Goal: Task Accomplishment & Management: Complete application form

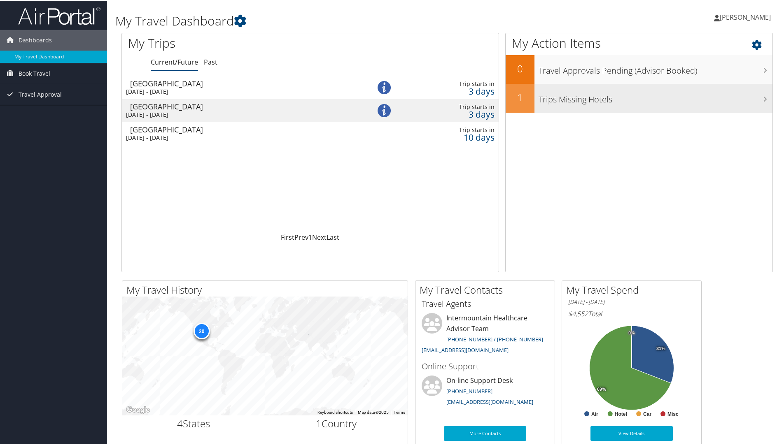
click at [576, 100] on h3 "Trips Missing Hotels" at bounding box center [655, 97] width 234 height 16
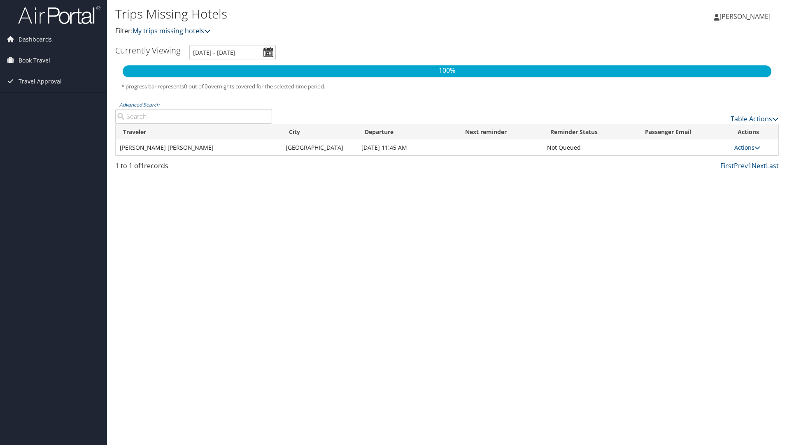
click at [209, 28] on icon at bounding box center [207, 31] width 7 height 7
click at [172, 30] on link "My trips missing hotels" at bounding box center [172, 30] width 78 height 9
click at [171, 30] on link "My trips missing hotels" at bounding box center [172, 30] width 78 height 9
click at [211, 30] on icon at bounding box center [207, 31] width 7 height 7
click at [40, 62] on span "Book Travel" at bounding box center [35, 60] width 32 height 21
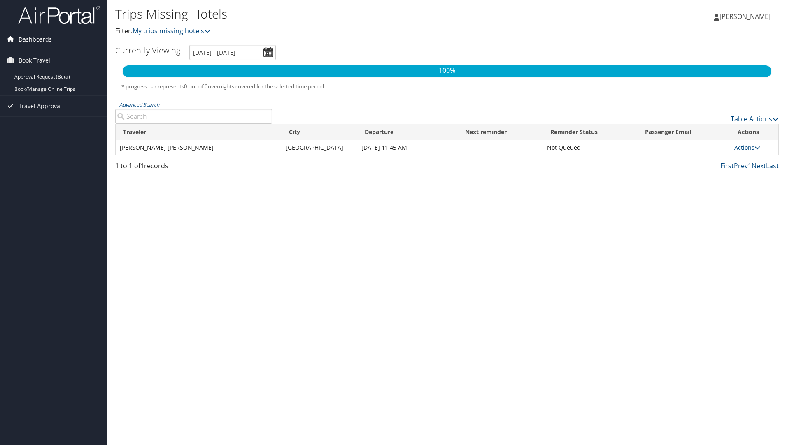
click at [47, 41] on span "Dashboards" at bounding box center [35, 39] width 33 height 21
click at [46, 41] on span "Dashboards" at bounding box center [35, 39] width 33 height 21
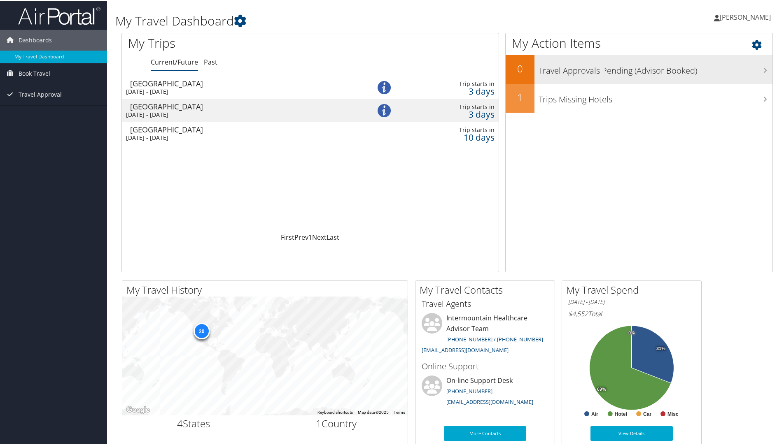
click at [597, 72] on h3 "Travel Approvals Pending (Advisor Booked)" at bounding box center [655, 68] width 234 height 16
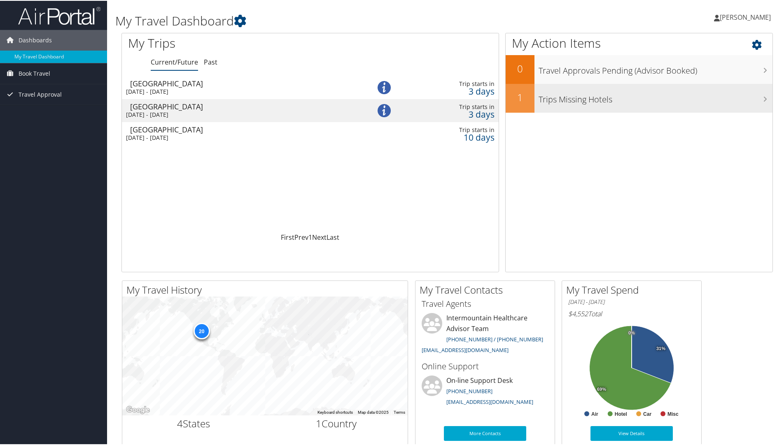
click at [556, 100] on h3 "Trips Missing Hotels" at bounding box center [655, 97] width 234 height 16
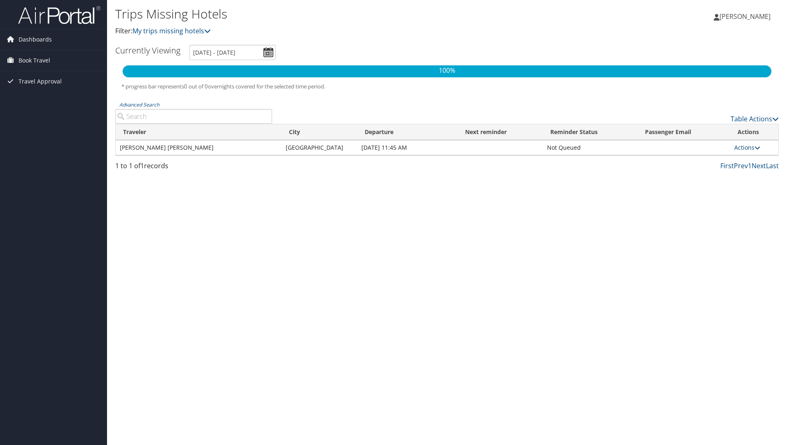
click at [755, 149] on icon at bounding box center [758, 148] width 6 height 6
click at [736, 170] on link "View Itinerary" at bounding box center [730, 174] width 57 height 14
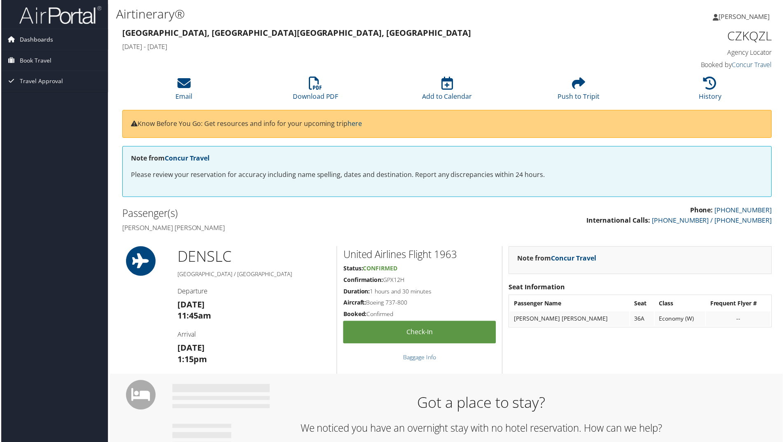
click at [37, 39] on span "Dashboards" at bounding box center [35, 39] width 33 height 21
click at [44, 55] on link "My Travel Dashboard" at bounding box center [53, 56] width 107 height 12
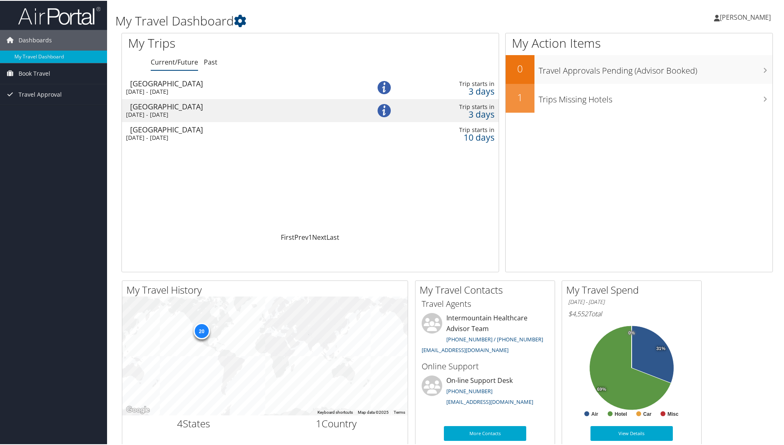
click at [202, 90] on div "[DATE] - [DATE]" at bounding box center [237, 90] width 223 height 7
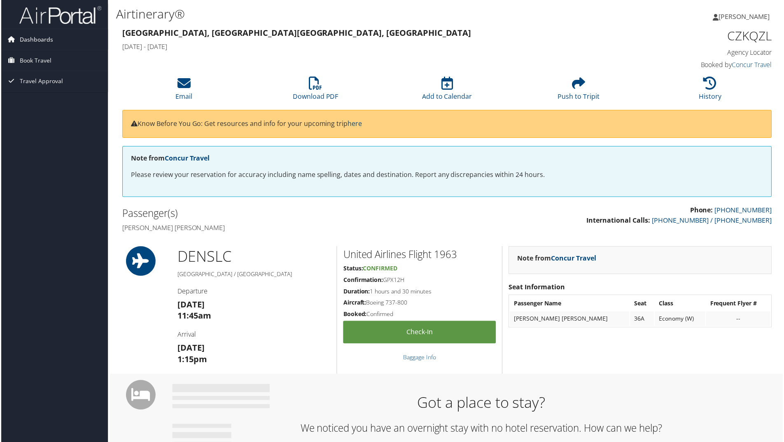
click at [44, 40] on span "Dashboards" at bounding box center [35, 39] width 33 height 21
click at [51, 56] on link "My Travel Dashboard" at bounding box center [53, 56] width 107 height 12
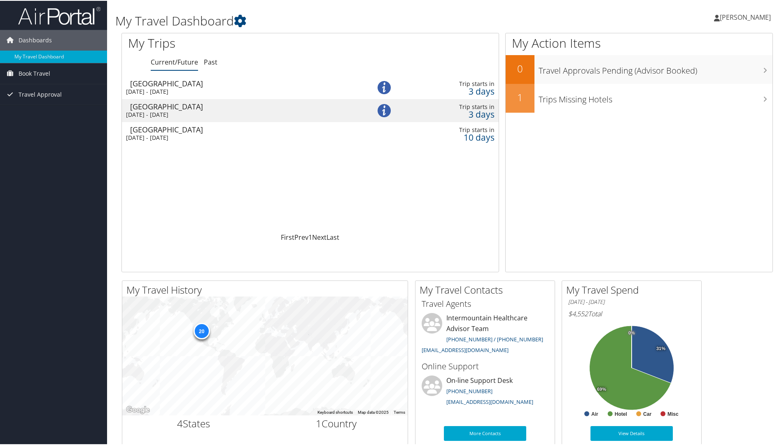
click at [225, 87] on div "Sun 7 Sep 2025 - Fri 12 Sep 2025" at bounding box center [237, 90] width 223 height 7
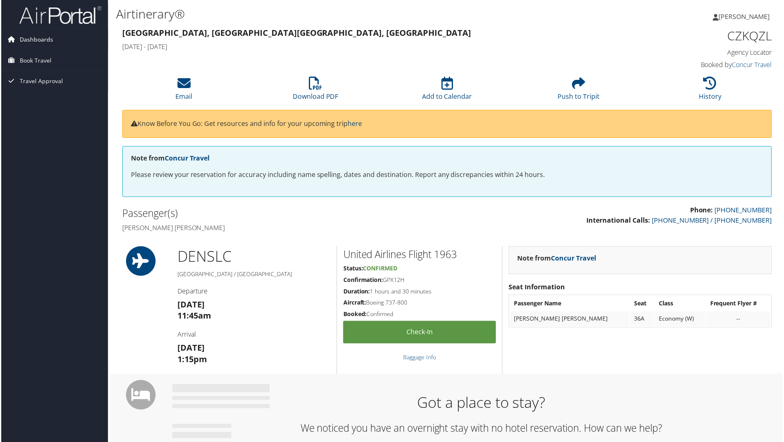
click at [35, 34] on span "Dashboards" at bounding box center [35, 39] width 33 height 21
click at [37, 56] on link "My Travel Dashboard" at bounding box center [53, 56] width 107 height 12
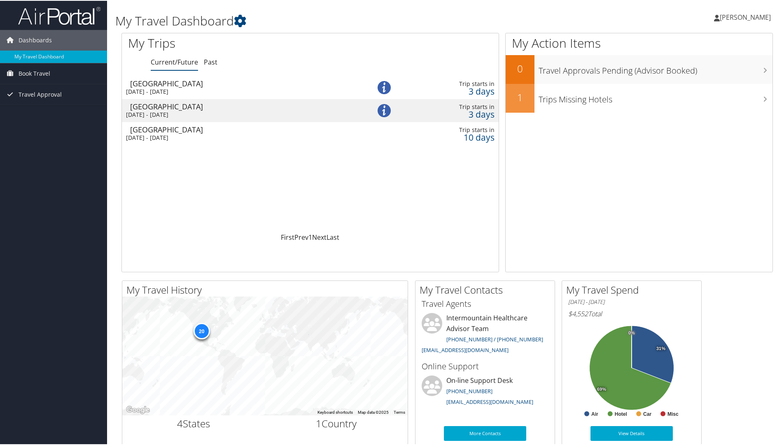
click at [189, 135] on div "[DATE] - [DATE]" at bounding box center [237, 136] width 223 height 7
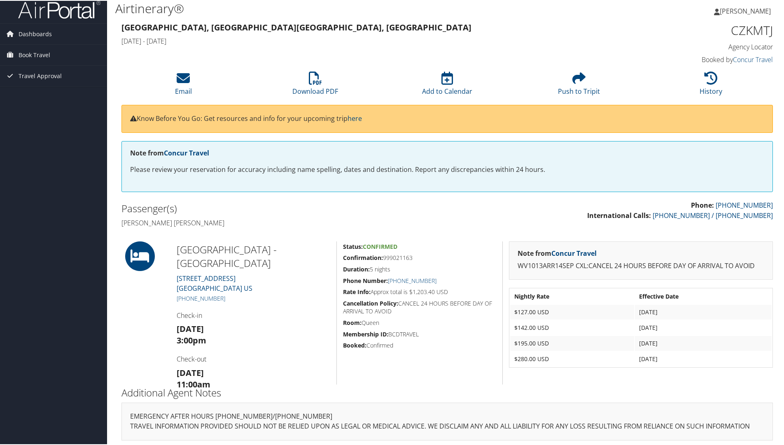
scroll to position [9, 0]
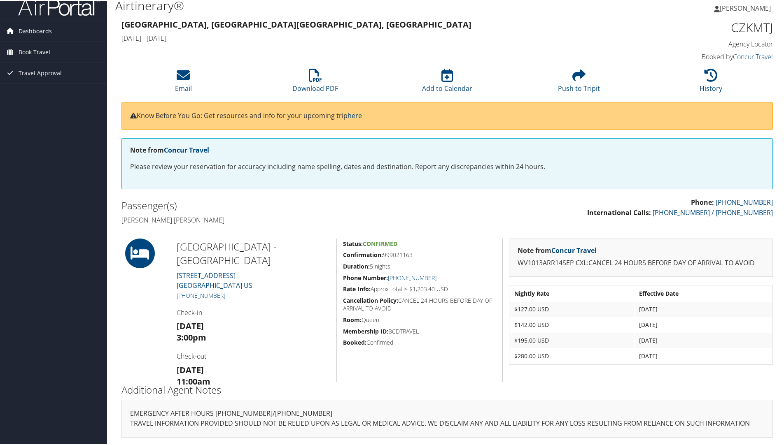
click at [50, 28] on span "Dashboards" at bounding box center [35, 30] width 33 height 21
click at [35, 33] on span "Dashboards" at bounding box center [35, 30] width 33 height 21
click at [45, 30] on span "Dashboards" at bounding box center [35, 30] width 33 height 21
click at [38, 49] on link "My Travel Dashboard" at bounding box center [53, 47] width 107 height 12
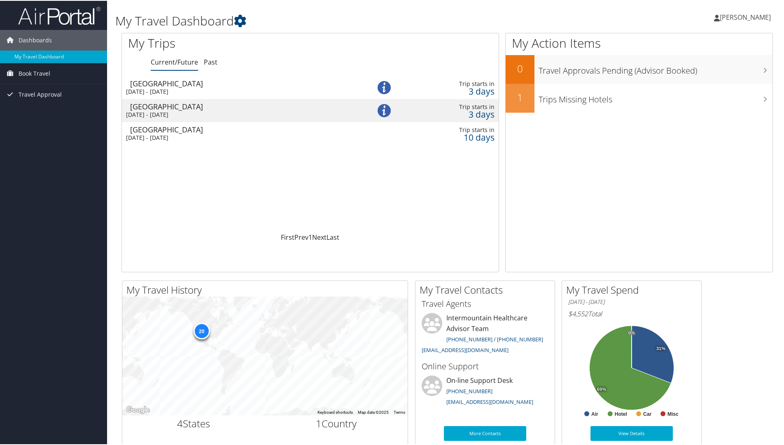
click at [291, 93] on div "[DATE] - [DATE]" at bounding box center [237, 90] width 223 height 7
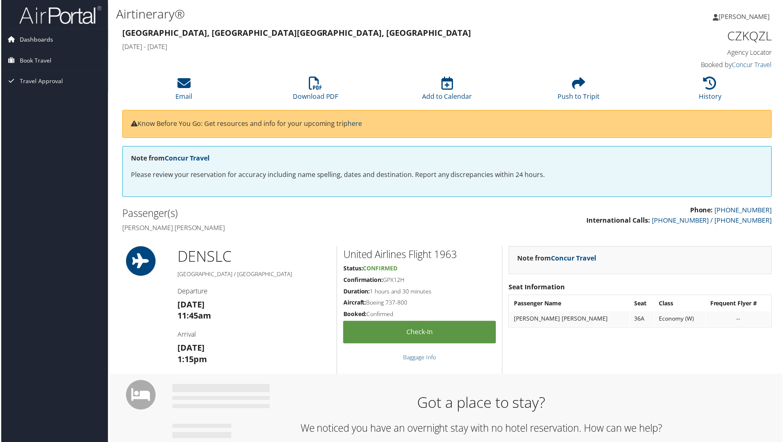
click at [45, 37] on span "Dashboards" at bounding box center [35, 39] width 33 height 21
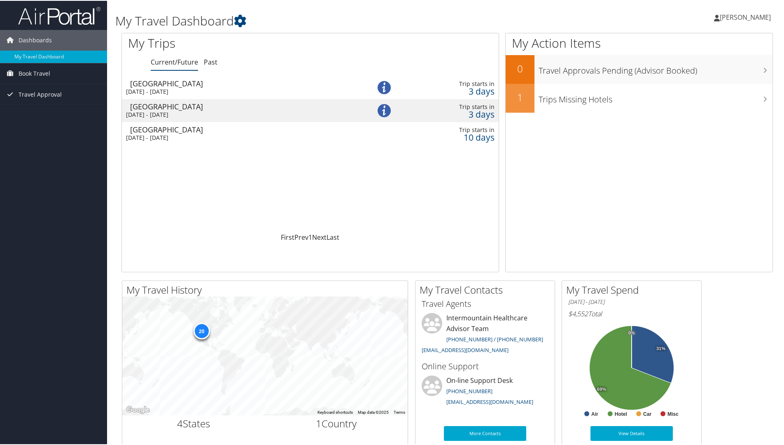
click at [200, 91] on div "Sun 7 Sep 2025 - Fri 12 Sep 2025" at bounding box center [237, 90] width 223 height 7
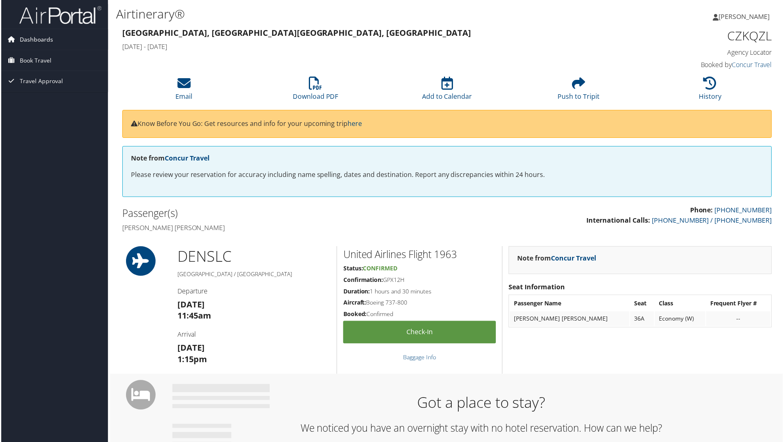
click at [23, 42] on span "Dashboards" at bounding box center [35, 39] width 33 height 21
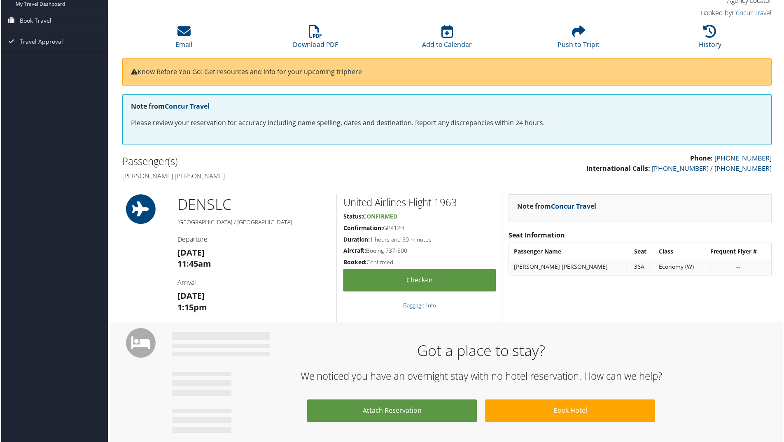
scroll to position [124, 0]
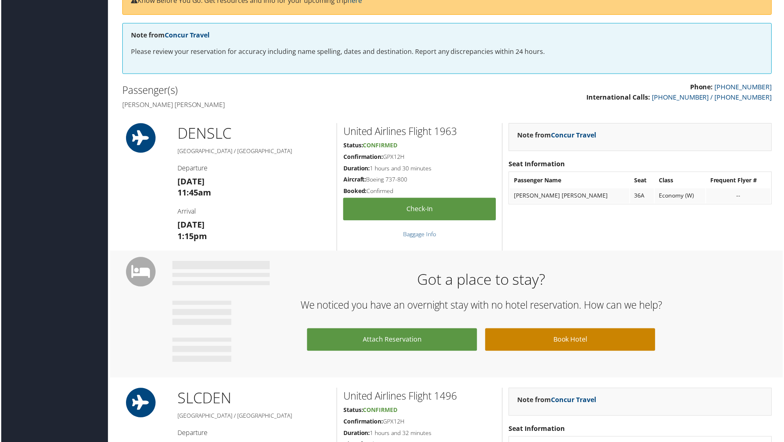
click at [566, 341] on link "Book Hotel" at bounding box center [570, 340] width 170 height 23
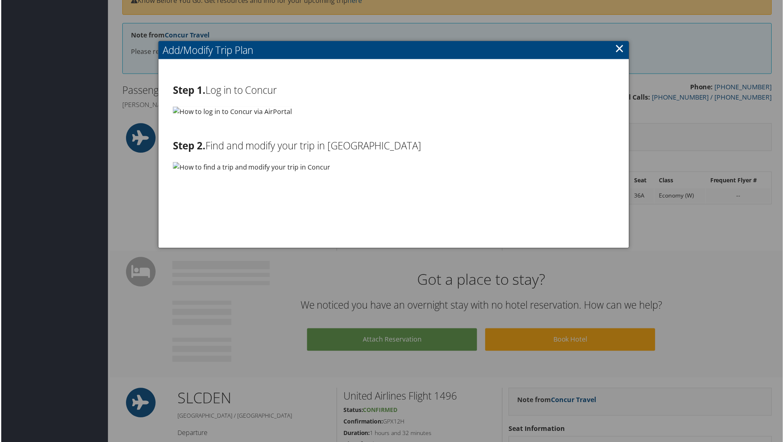
click at [233, 114] on img at bounding box center [231, 112] width 119 height 10
click at [618, 45] on link "×" at bounding box center [619, 48] width 9 height 16
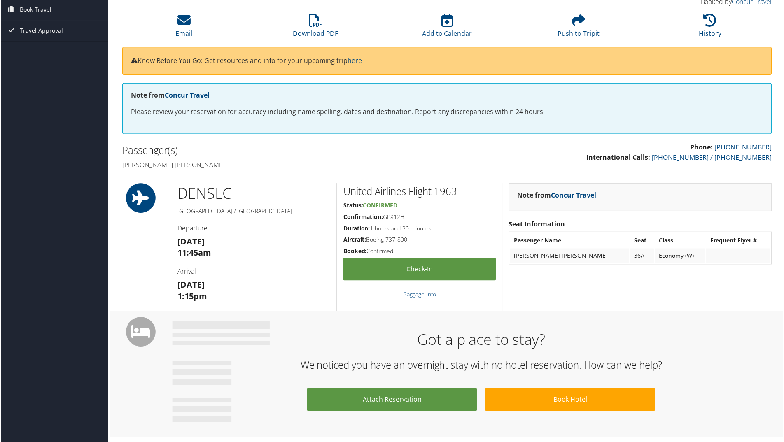
scroll to position [0, 0]
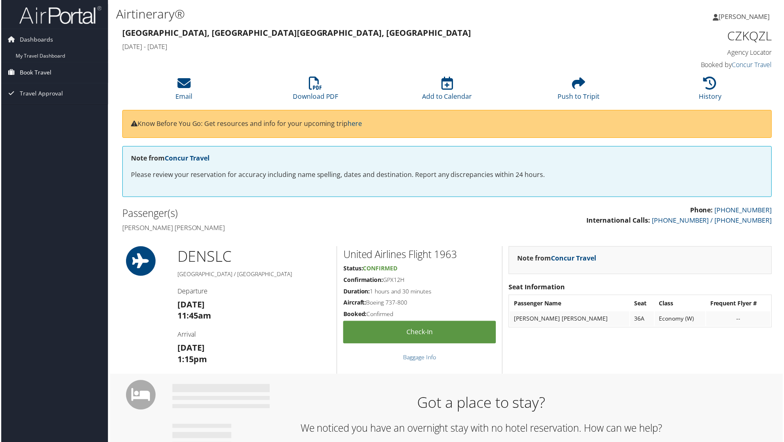
click at [33, 69] on span "Book Travel" at bounding box center [35, 73] width 32 height 21
click at [42, 100] on link "Book/Manage Online Trips" at bounding box center [53, 102] width 107 height 12
click at [27, 39] on span "Dashboards" at bounding box center [35, 39] width 33 height 21
click at [46, 40] on span "Dashboards" at bounding box center [35, 39] width 33 height 21
click at [56, 57] on link "My Travel Dashboard" at bounding box center [53, 56] width 107 height 12
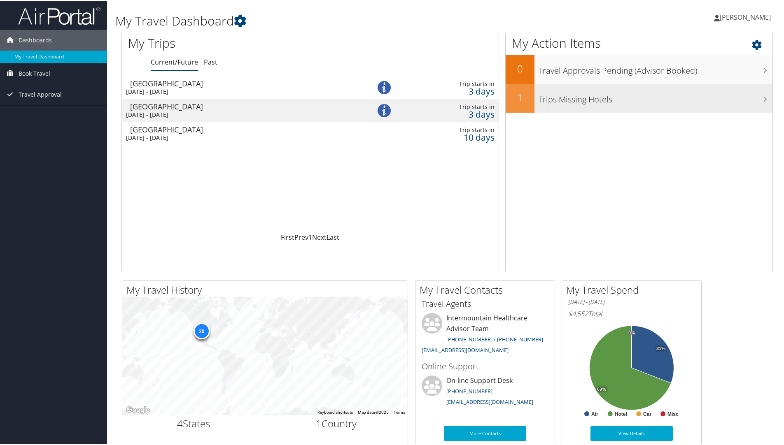
click at [599, 104] on h3 "Trips Missing Hotels" at bounding box center [655, 97] width 234 height 16
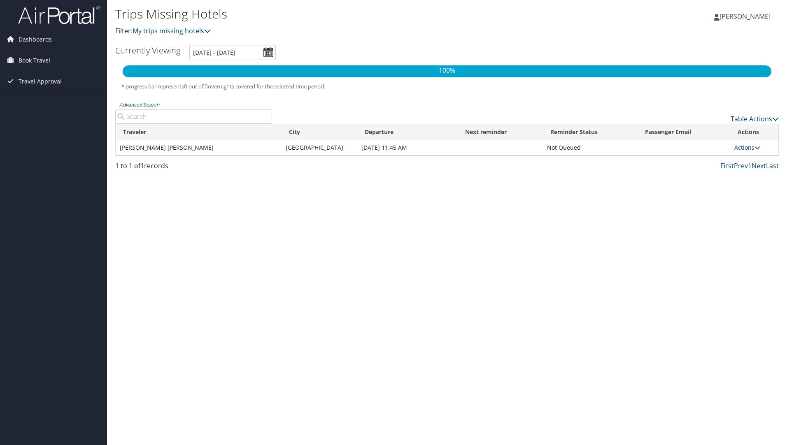
click at [164, 119] on input "Advanced Search" at bounding box center [193, 116] width 157 height 15
click at [757, 145] on icon at bounding box center [758, 148] width 6 height 6
click at [738, 187] on link "Attach Hotel" at bounding box center [730, 188] width 57 height 14
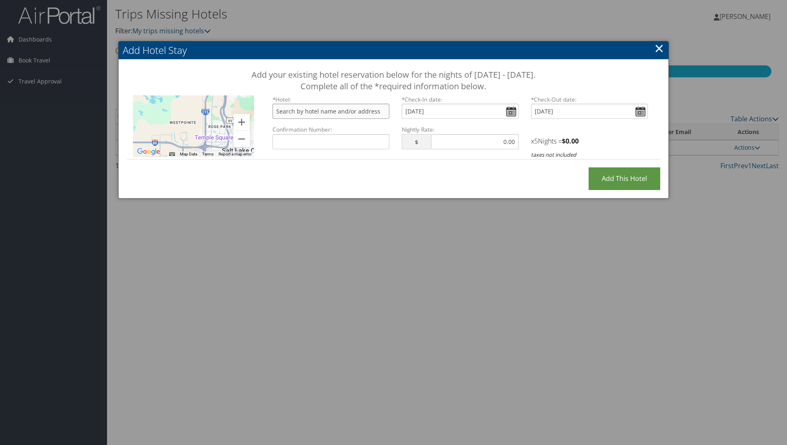
click at [362, 112] on input "text" at bounding box center [331, 111] width 117 height 15
click at [315, 134] on input "Confirmation Number:" at bounding box center [331, 141] width 117 height 15
paste input "HY0003173380"
type input "HY0003173380"
click at [589, 168] on input "Add this Hotel" at bounding box center [625, 179] width 72 height 23
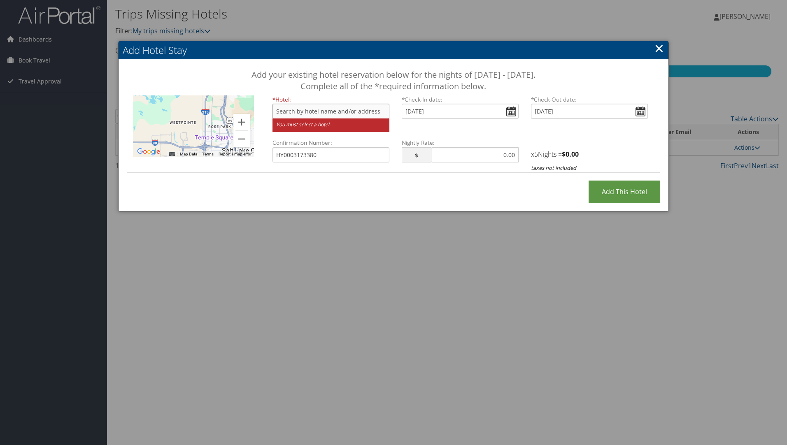
click at [323, 115] on input "text" at bounding box center [331, 111] width 117 height 15
click at [294, 111] on input "text" at bounding box center [331, 111] width 117 height 15
paste input "[GEOGRAPHIC_DATA] [GEOGRAPHIC_DATA] / [GEOGRAPHIC_DATA]"
type input "[GEOGRAPHIC_DATA] [GEOGRAPHIC_DATA]/[GEOGRAPHIC_DATA]/[GEOGRAPHIC_DATA], North …"
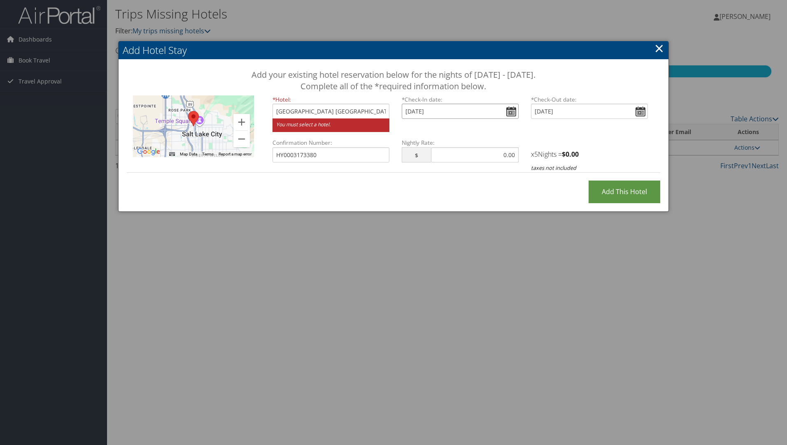
click at [466, 113] on input "[DATE]" at bounding box center [460, 111] width 117 height 15
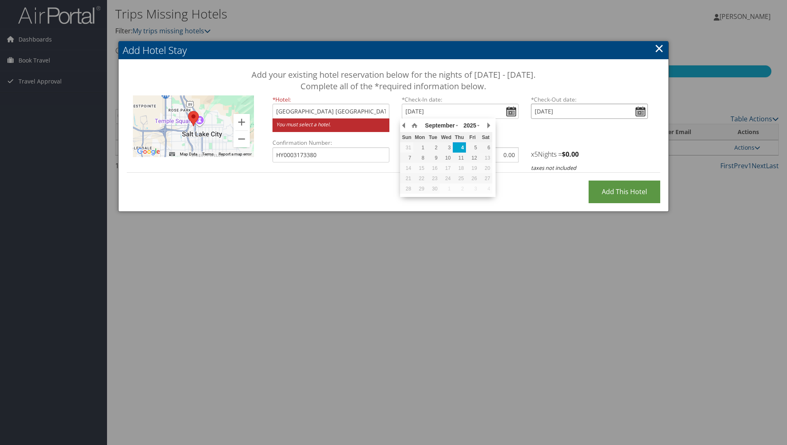
type input "Thu, Sep 04, 2025"
click at [589, 111] on input "[DATE]" at bounding box center [589, 111] width 117 height 15
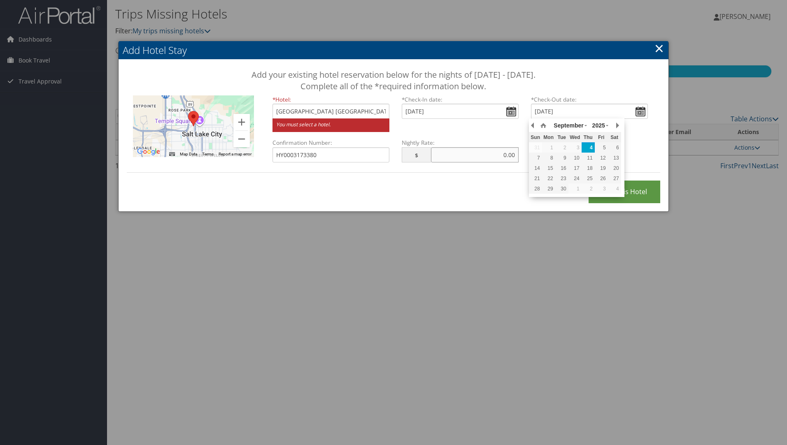
type input "Thu, Sep 04, 2025"
click at [470, 155] on input "text" at bounding box center [475, 154] width 88 height 15
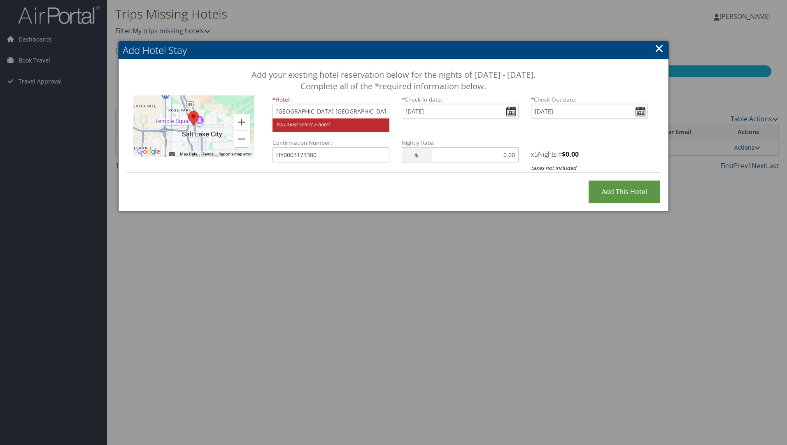
click at [189, 118] on img "Hyatt Place Salt Lake City/Downtown/The Gateway" at bounding box center [193, 118] width 11 height 15
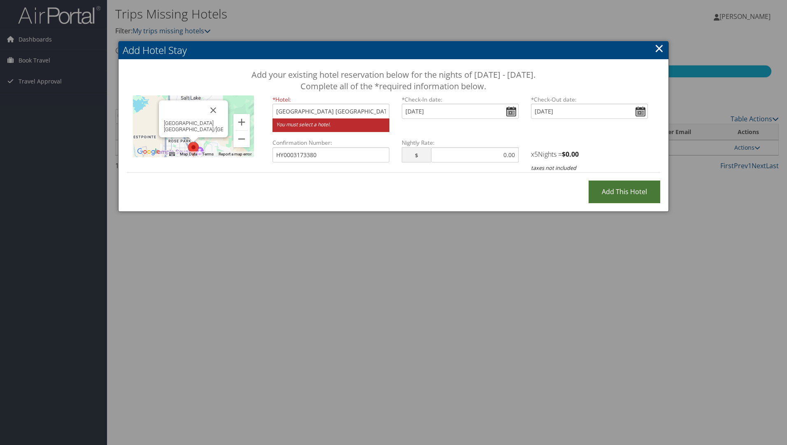
click at [622, 194] on input "Add this Hotel" at bounding box center [625, 192] width 72 height 23
type input "Processing..."
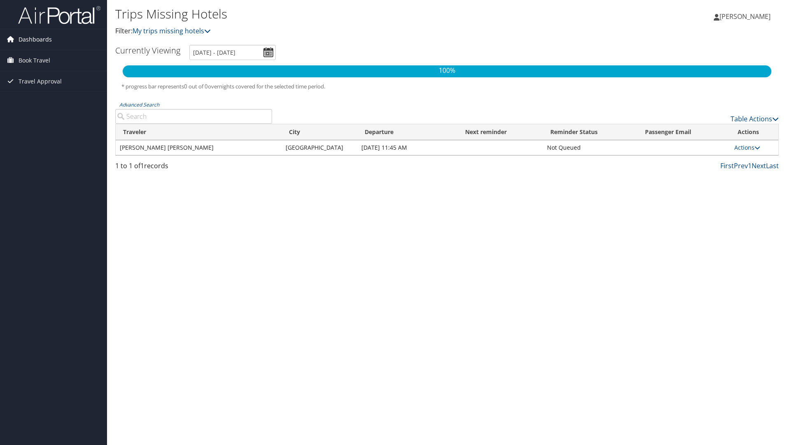
click at [49, 41] on span "Dashboards" at bounding box center [35, 39] width 33 height 21
click at [42, 57] on link "My Travel Dashboard" at bounding box center [53, 56] width 107 height 12
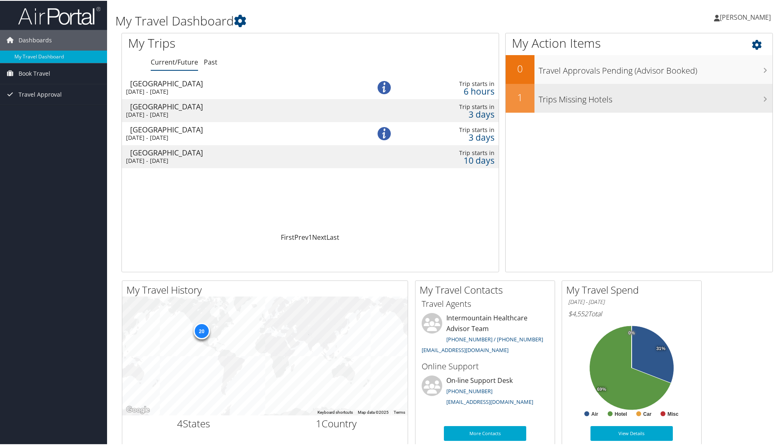
click at [545, 95] on h3 "Trips Missing Hotels" at bounding box center [655, 97] width 234 height 16
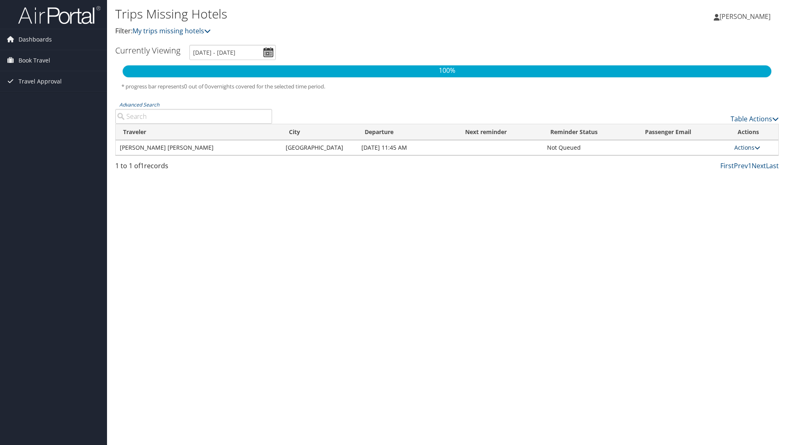
click at [756, 151] on link "Actions" at bounding box center [747, 148] width 26 height 8
click at [734, 186] on link "Attach Hotel" at bounding box center [730, 188] width 57 height 14
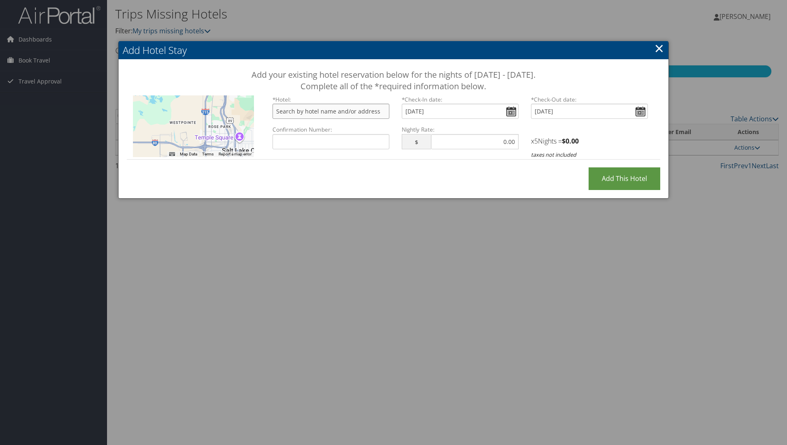
click at [349, 115] on input "text" at bounding box center [331, 111] width 117 height 15
paste input "Hyatt Place Salt Lake City / Downtown"
type input "Hyatt Place Salt Lake City/Downtown/The Gateway, North 400 West, Salt Lake City…"
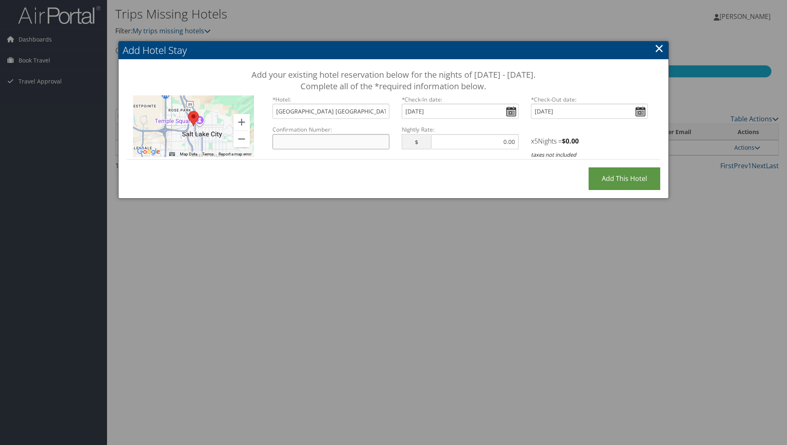
click at [336, 138] on input "Confirmation Number:" at bounding box center [331, 141] width 117 height 15
type input "HY0003173380"
click at [486, 142] on input "text" at bounding box center [475, 141] width 88 height 15
click at [448, 142] on input "text" at bounding box center [475, 141] width 88 height 15
type input "413.10"
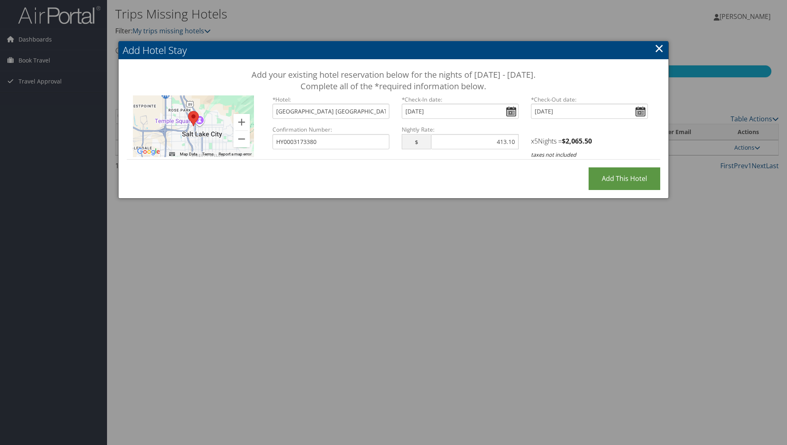
click at [604, 148] on div "x 5 Nights = $ 2,065.50 taxes not included" at bounding box center [589, 143] width 129 height 34
click at [616, 184] on input "Add this Hotel" at bounding box center [625, 179] width 72 height 23
type input "Processing..."
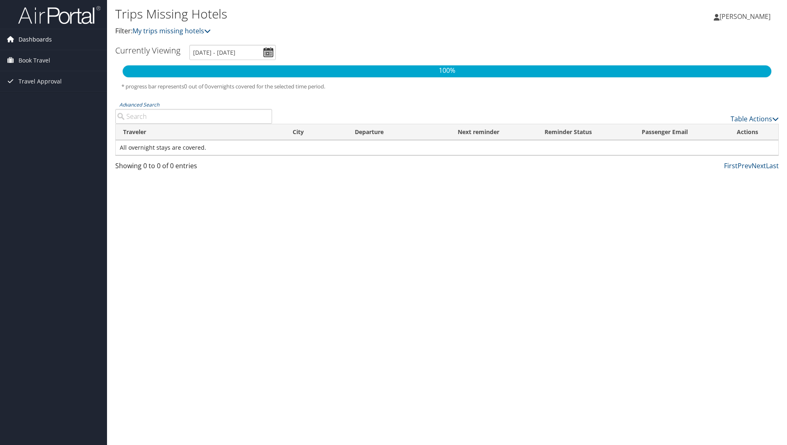
click at [41, 44] on span "Dashboards" at bounding box center [35, 39] width 33 height 21
click at [51, 59] on link "My Travel Dashboard" at bounding box center [53, 56] width 107 height 12
